Goal: Check status: Check status

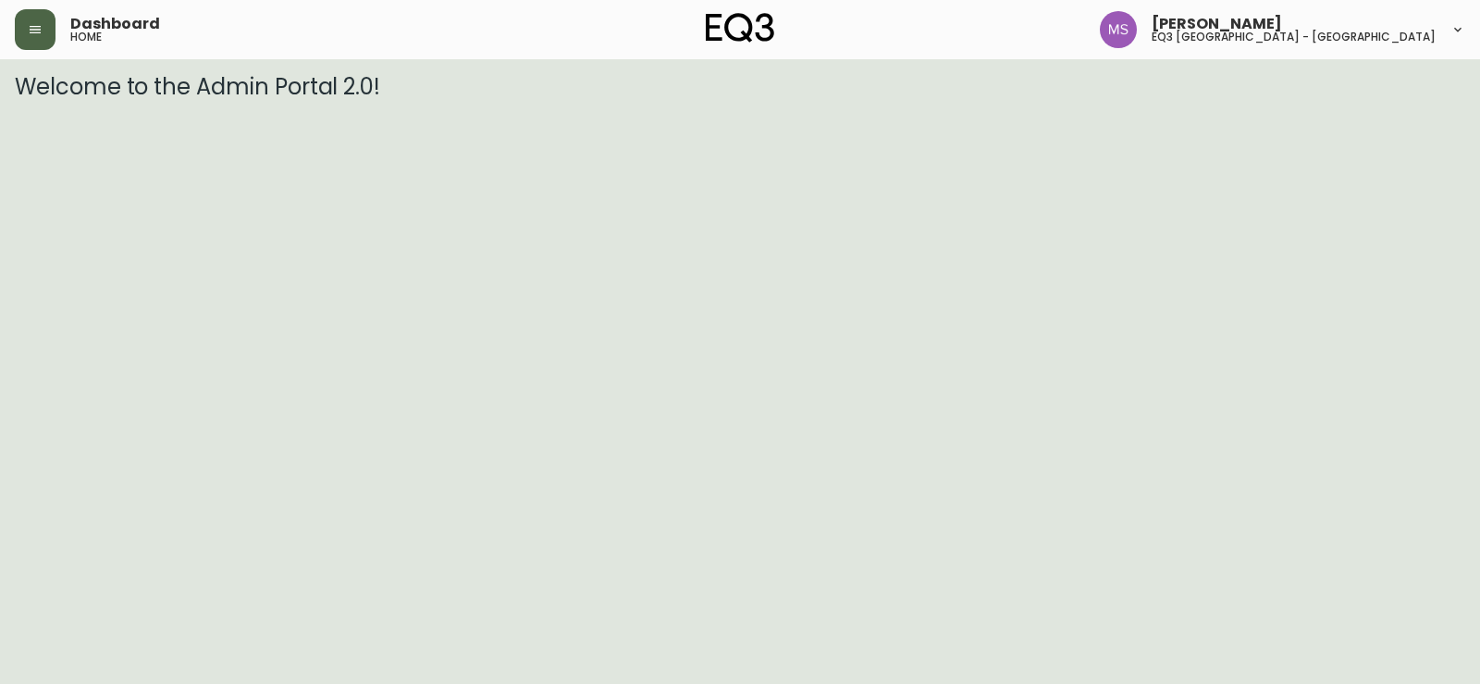
click at [45, 43] on button "button" at bounding box center [35, 29] width 41 height 41
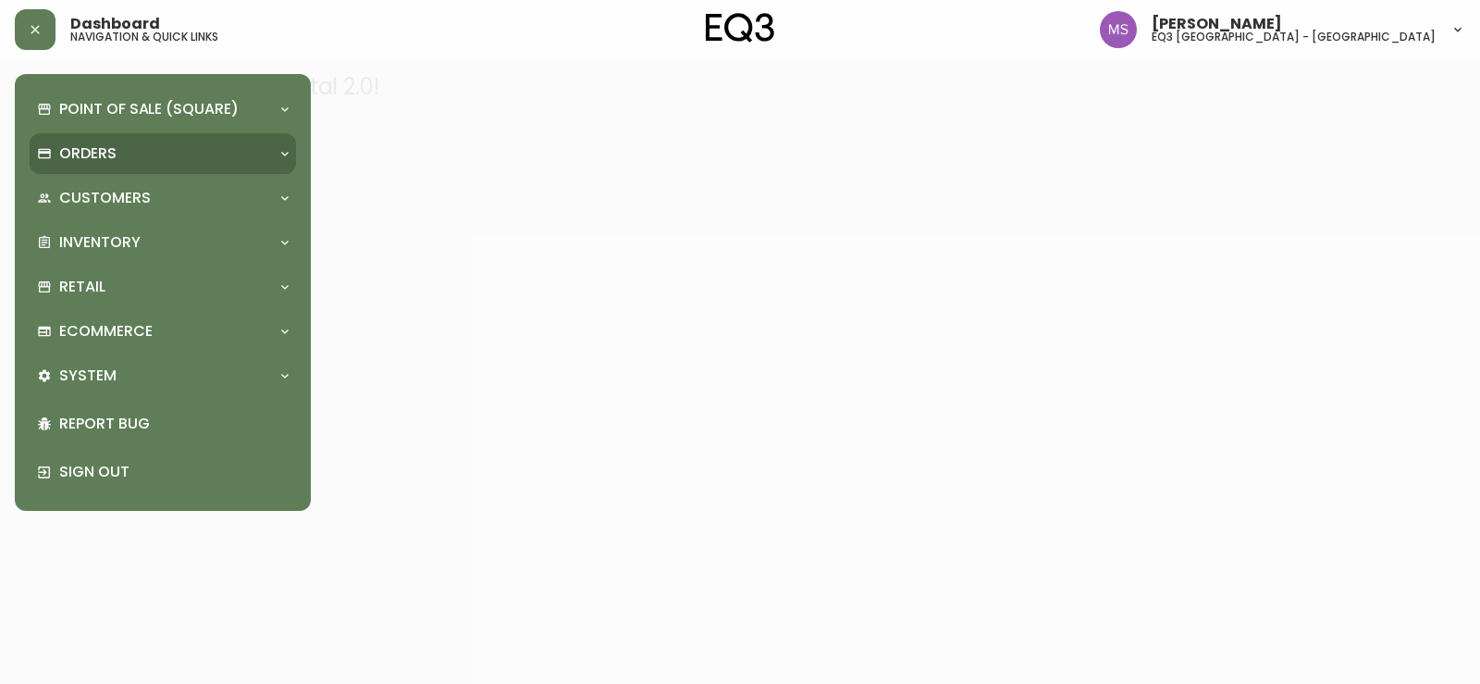
click at [118, 154] on div "Orders" at bounding box center [153, 153] width 233 height 20
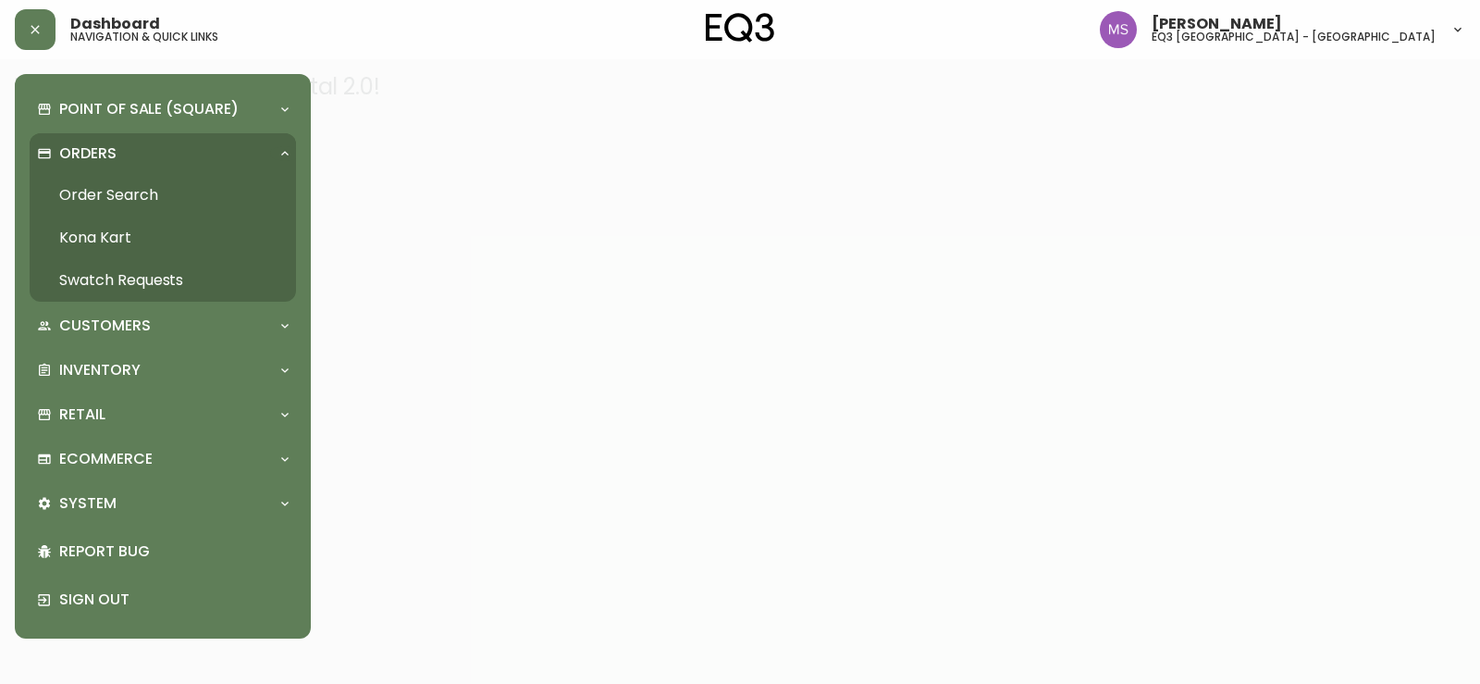
click at [130, 199] on link "Order Search" at bounding box center [163, 195] width 266 height 43
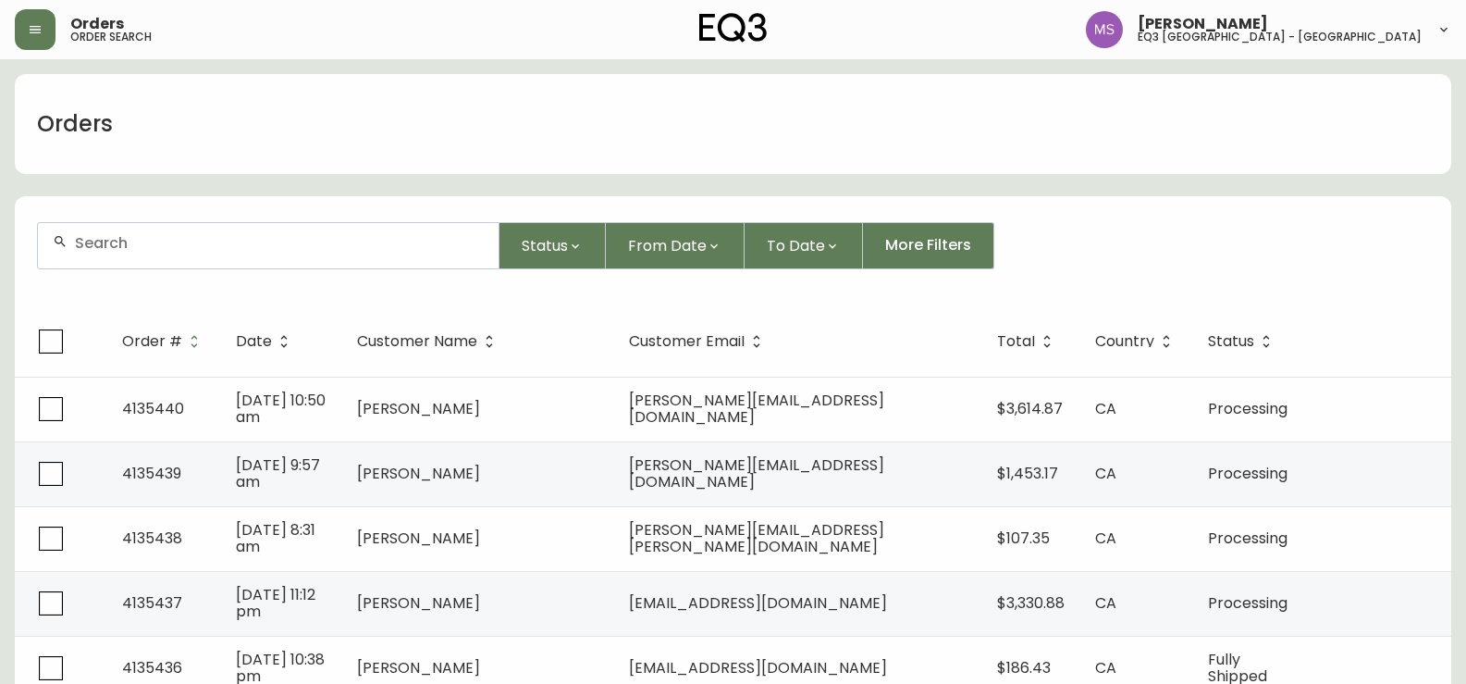
click at [133, 248] on input "text" at bounding box center [279, 243] width 409 height 18
paste input "#4133329"
click at [104, 340] on span "#4133329" at bounding box center [94, 346] width 69 height 21
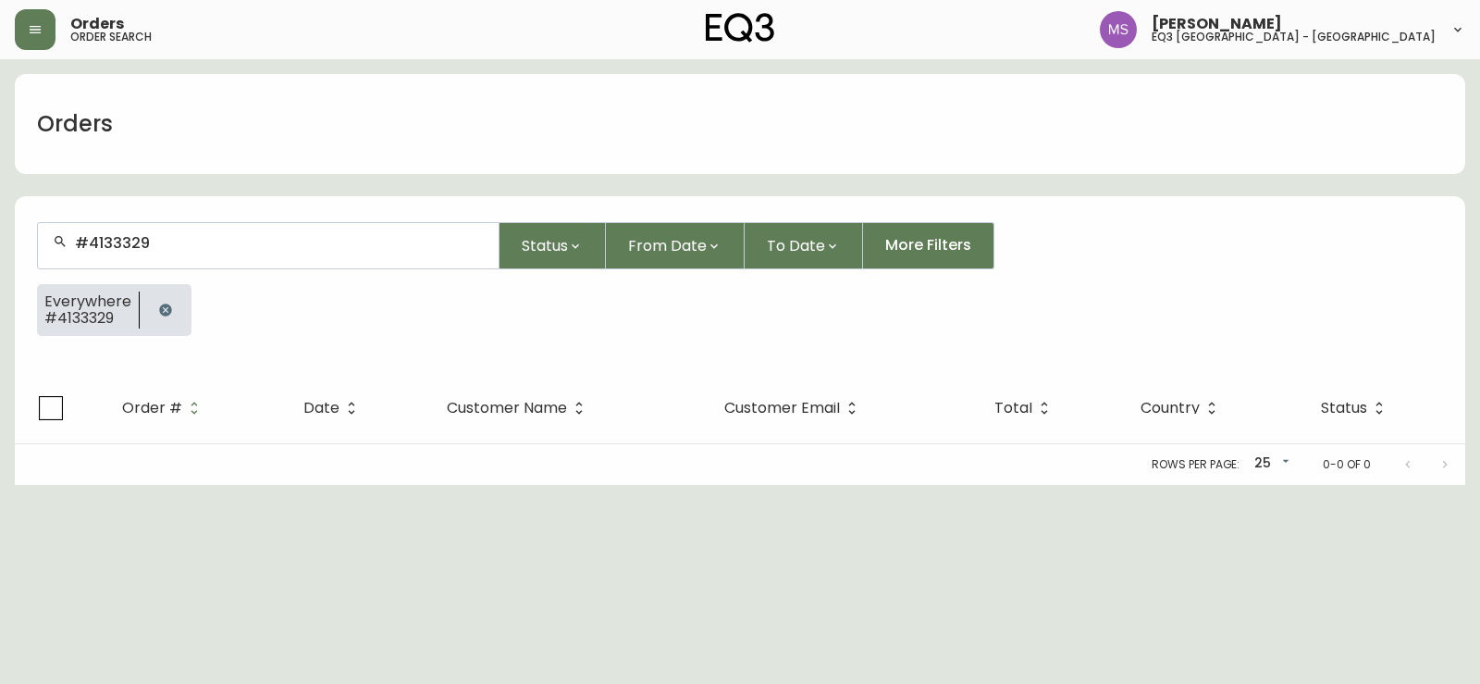
click at [92, 239] on input "#4133329" at bounding box center [279, 243] width 409 height 18
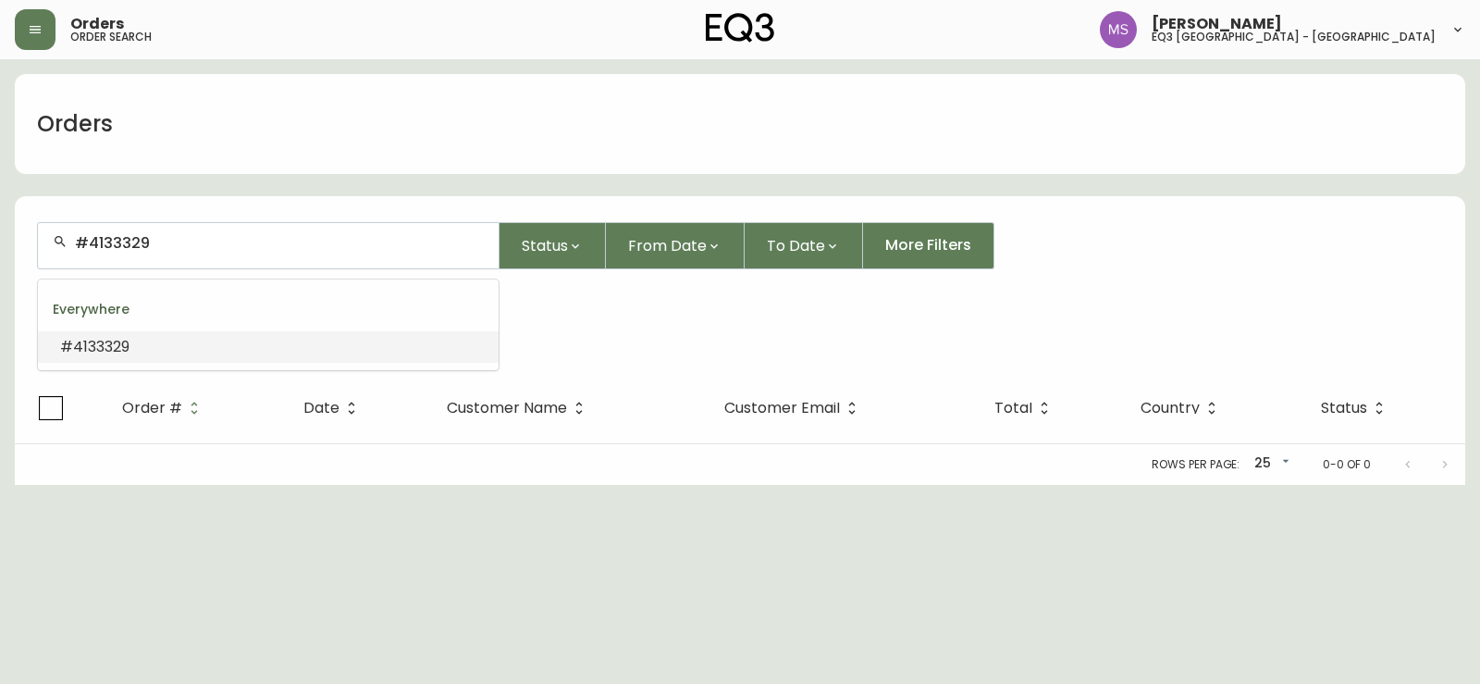
type input "4133329"
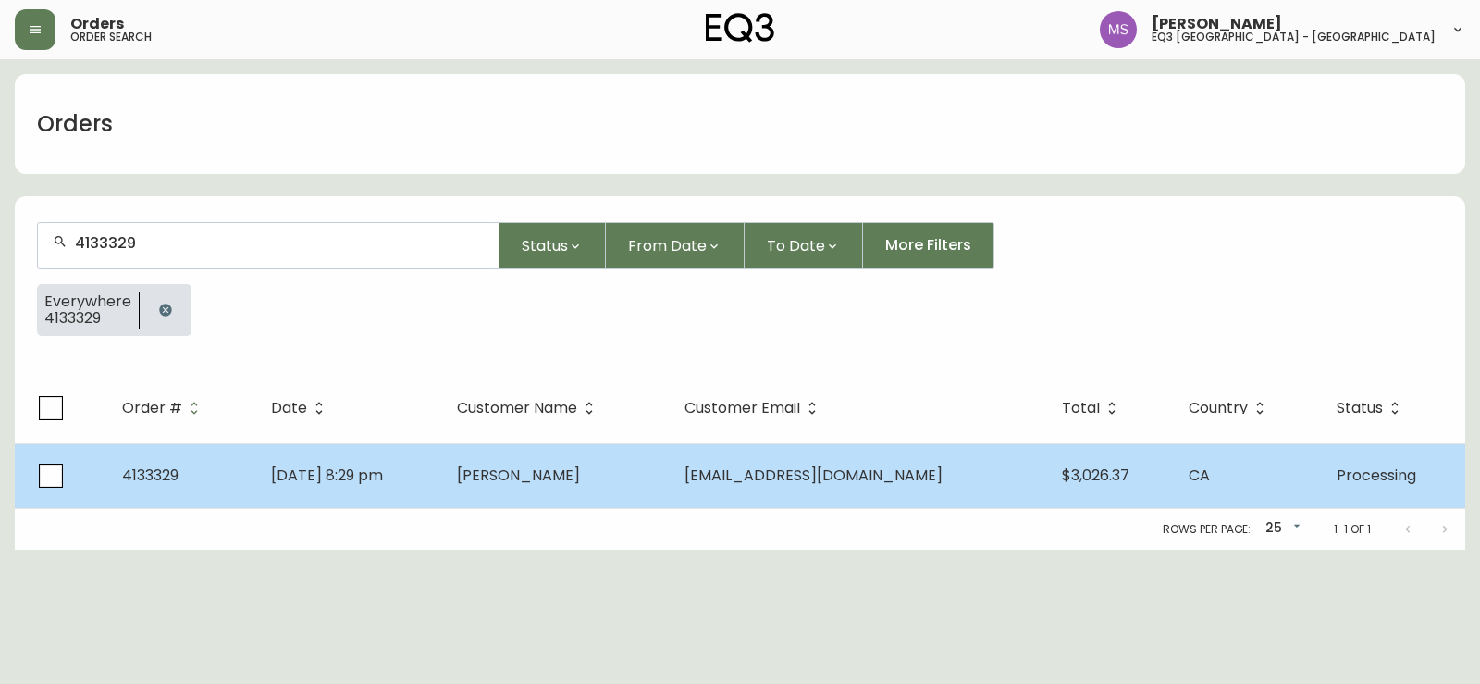
type input "4133329"
click at [580, 476] on span "[PERSON_NAME]" at bounding box center [518, 474] width 123 height 21
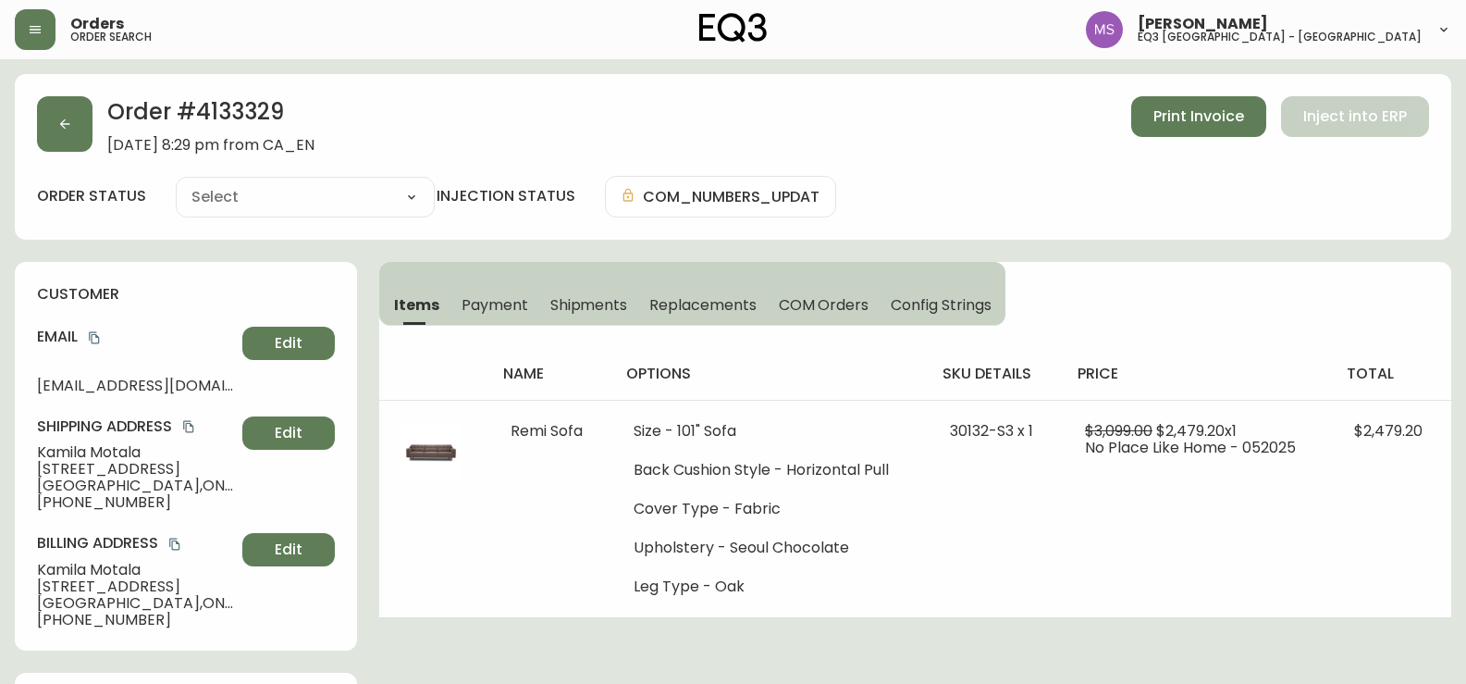
type input "Processing"
select select "PROCESSING"
